Goal: Information Seeking & Learning: Learn about a topic

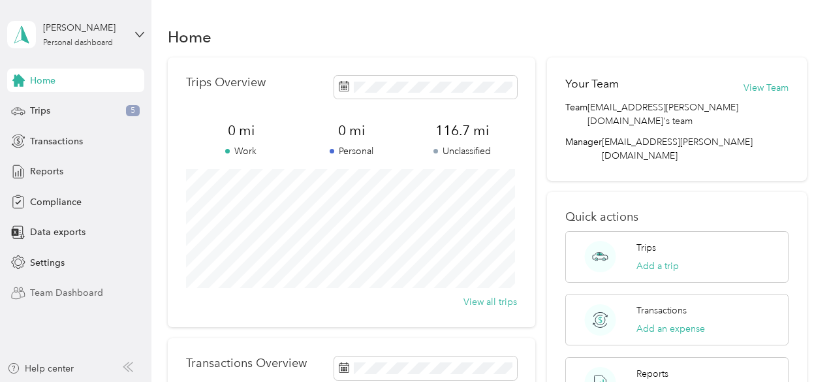
click at [70, 298] on span "Team Dashboard" at bounding box center [66, 293] width 73 height 14
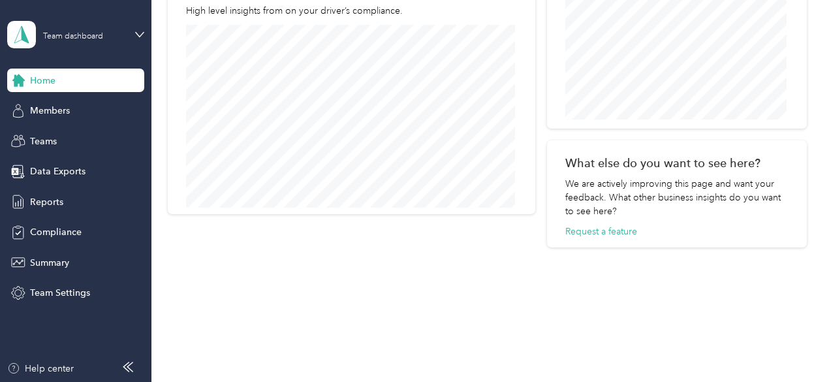
scroll to position [513, 0]
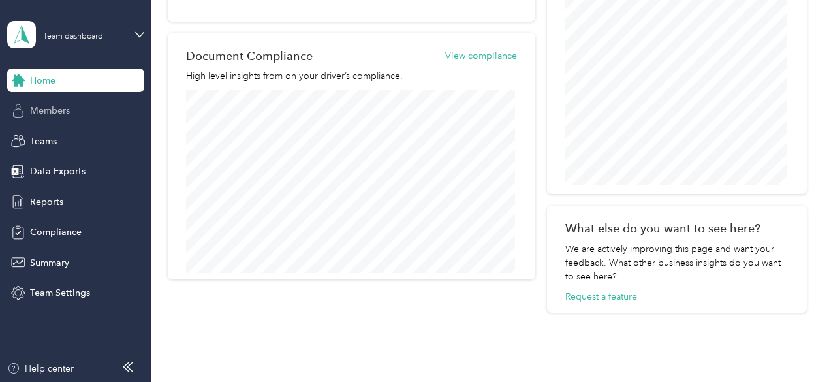
click at [39, 112] on span "Members" at bounding box center [50, 111] width 40 height 14
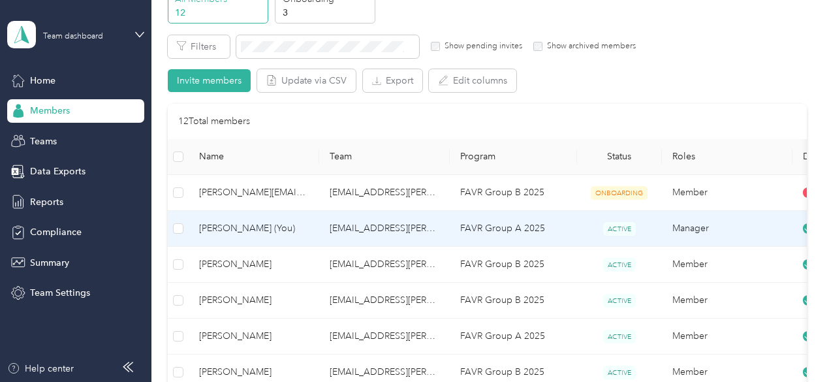
scroll to position [65, 0]
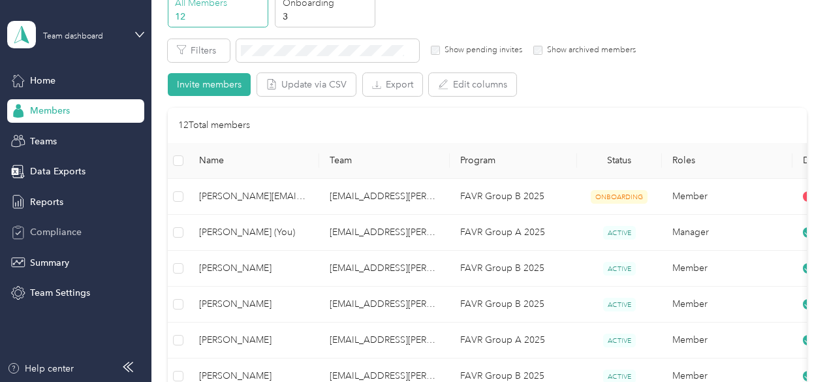
click at [52, 233] on span "Compliance" at bounding box center [56, 232] width 52 height 14
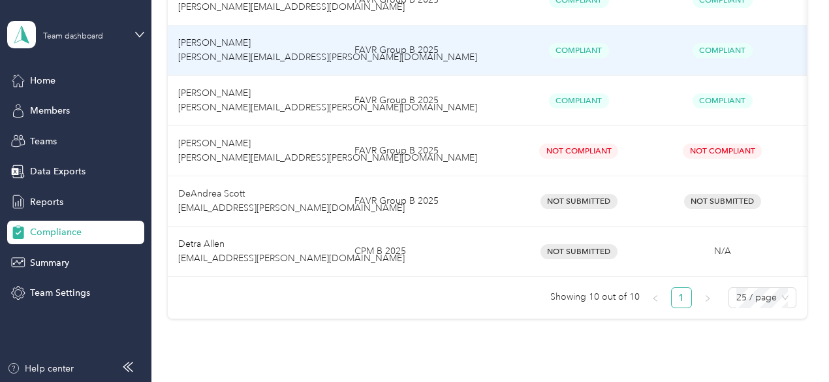
scroll to position [522, 0]
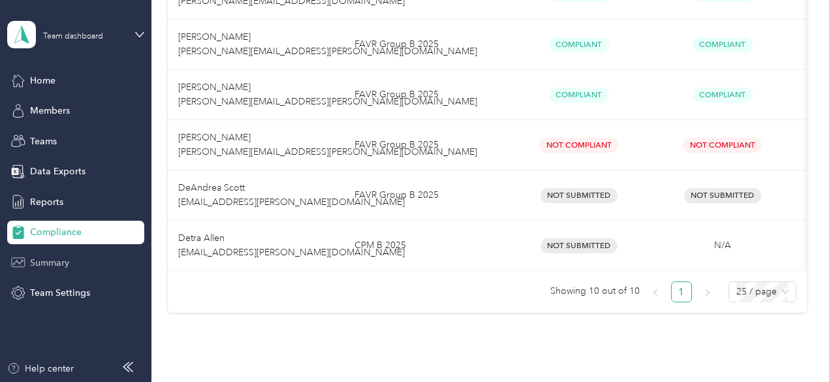
click at [64, 261] on span "Summary" at bounding box center [49, 263] width 39 height 14
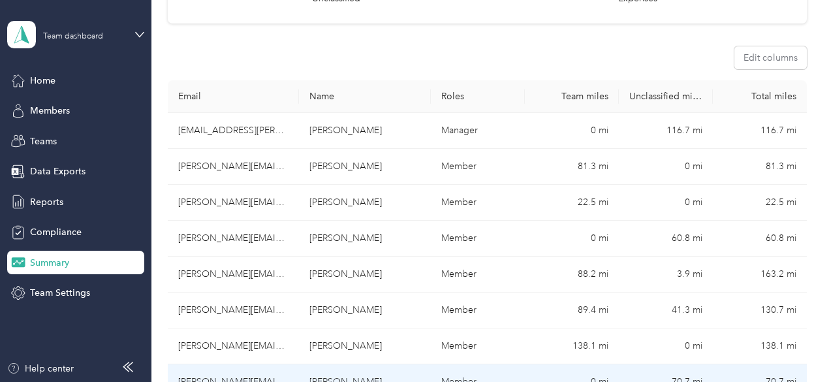
scroll to position [392, 0]
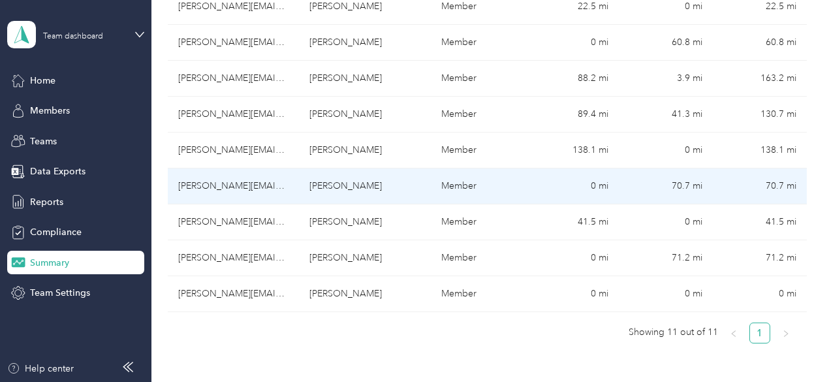
click at [213, 168] on td "[PERSON_NAME][EMAIL_ADDRESS][PERSON_NAME][DOMAIN_NAME]" at bounding box center [234, 186] width 132 height 36
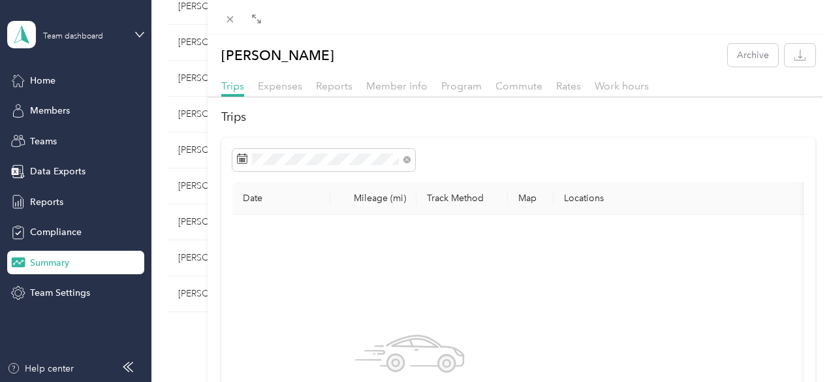
click at [417, 210] on th "Mileage (mi)" at bounding box center [373, 198] width 86 height 33
click at [508, 204] on th "Track Method" at bounding box center [462, 198] width 91 height 33
click at [353, 79] on div "Reports" at bounding box center [334, 86] width 37 height 16
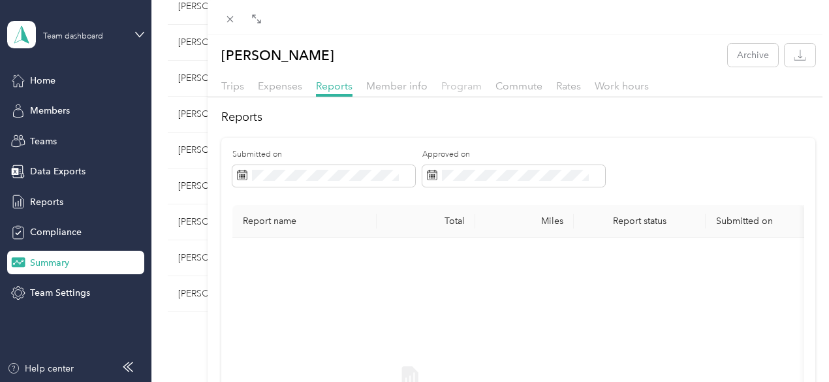
click at [482, 84] on span "Program" at bounding box center [461, 86] width 40 height 12
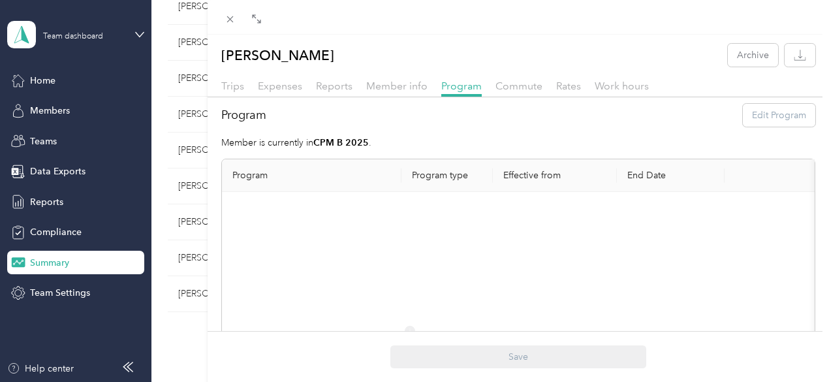
click at [229, 187] on div "[PERSON_NAME] Archive Trips Expenses Reports Member info Program Commute Rates …" at bounding box center [414, 191] width 829 height 382
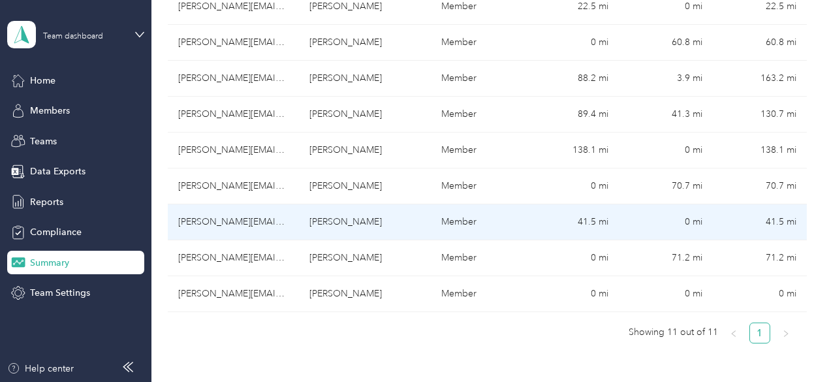
click at [351, 204] on td "[PERSON_NAME]" at bounding box center [365, 222] width 132 height 36
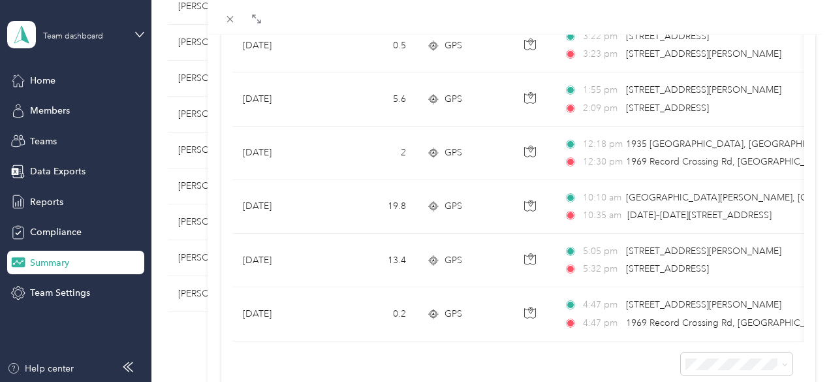
click at [323, 217] on div "[PERSON_NAME] Archive Trips Expenses Reports Member info Program Commute Rates …" at bounding box center [414, 191] width 829 height 382
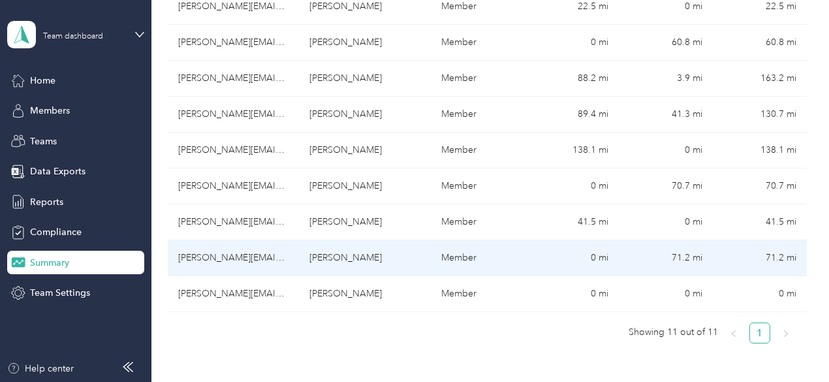
click at [424, 240] on td "[PERSON_NAME]" at bounding box center [365, 258] width 132 height 36
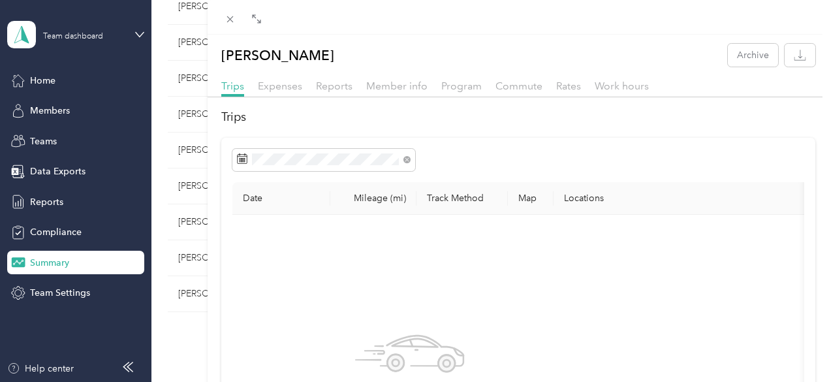
click at [65, 232] on div "[PERSON_NAME] Archive Trips Expenses Reports Member info Program Commute Rates …" at bounding box center [414, 191] width 829 height 382
